Goal: Find specific page/section: Find specific page/section

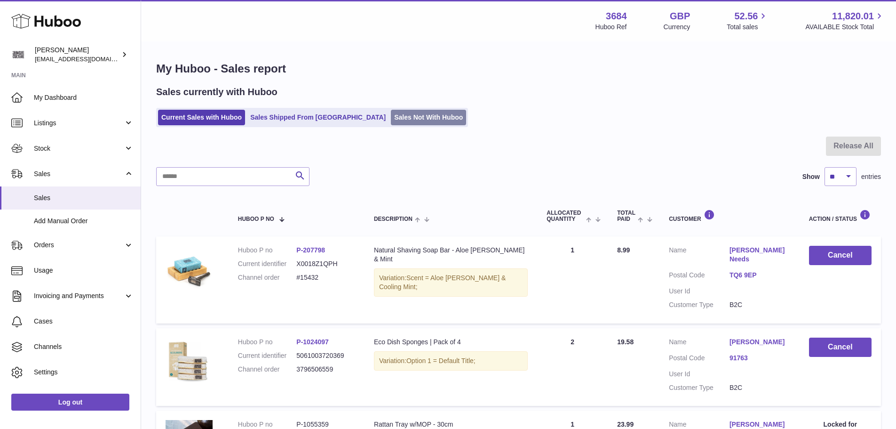
click at [391, 115] on link "Sales Not With Huboo" at bounding box center [428, 118] width 75 height 16
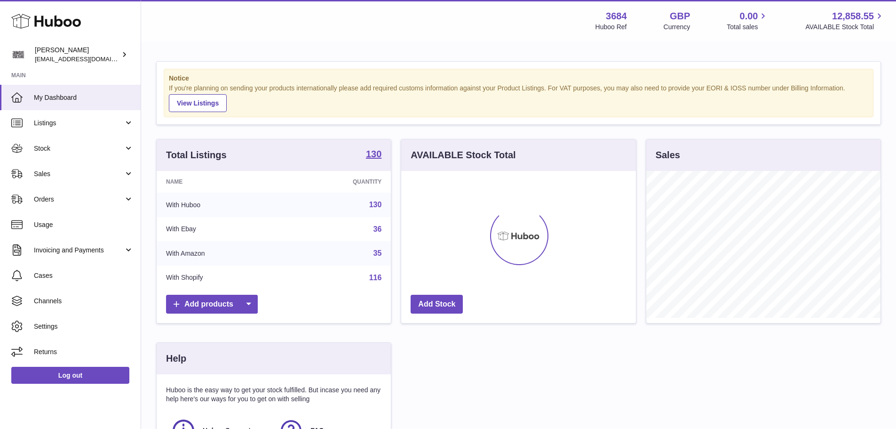
scroll to position [147, 235]
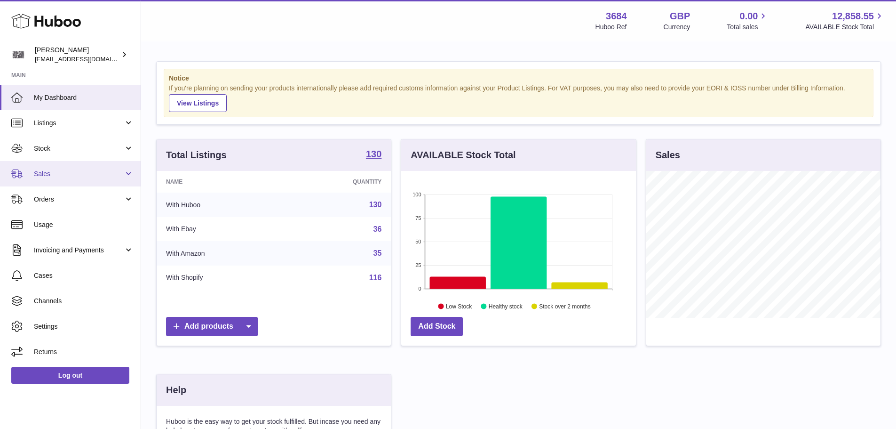
click at [60, 170] on span "Sales" at bounding box center [79, 173] width 90 height 9
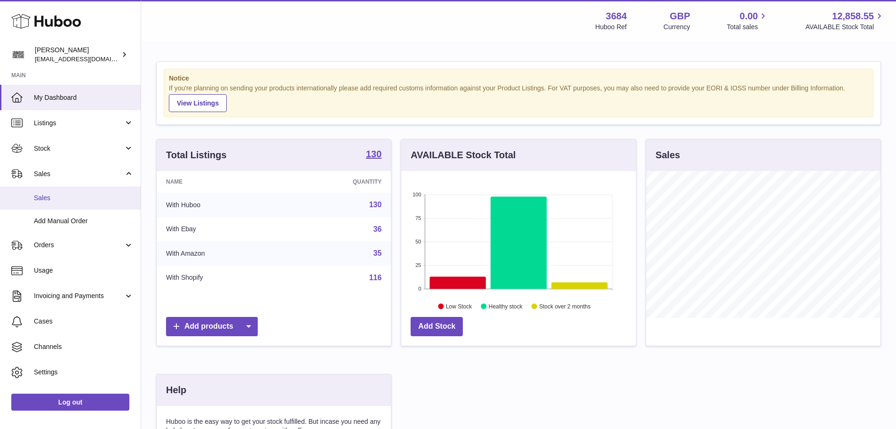
click at [75, 201] on span "Sales" at bounding box center [84, 197] width 100 height 9
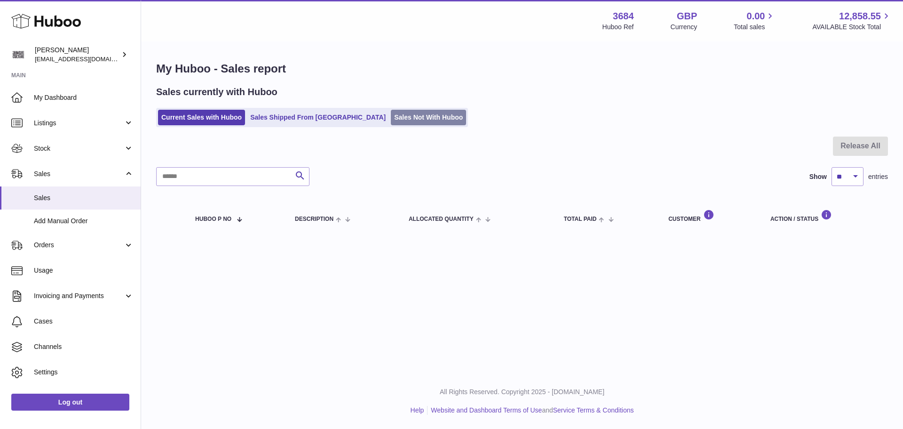
click at [391, 122] on link "Sales Not With Huboo" at bounding box center [428, 118] width 75 height 16
